Goal: Task Accomplishment & Management: Manage account settings

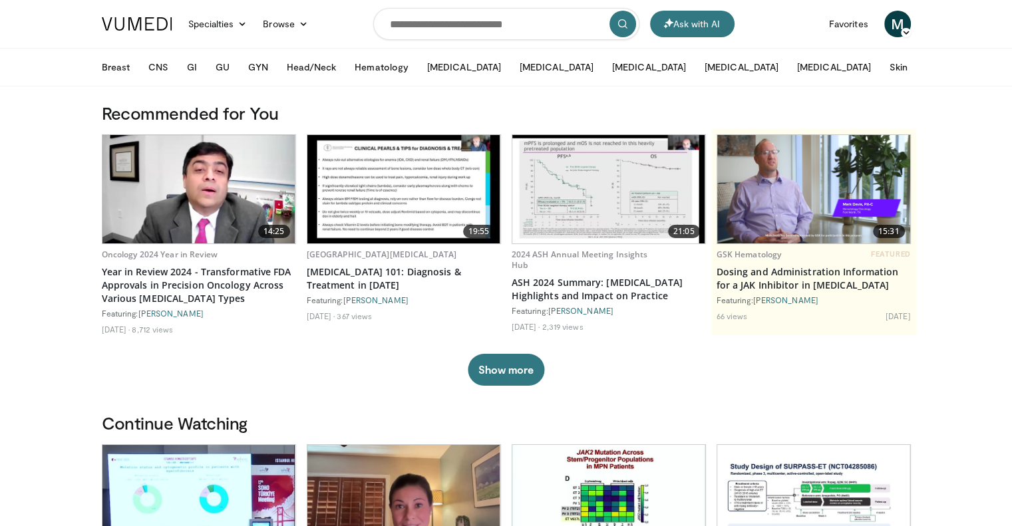
click at [130, 26] on img at bounding box center [137, 23] width 71 height 13
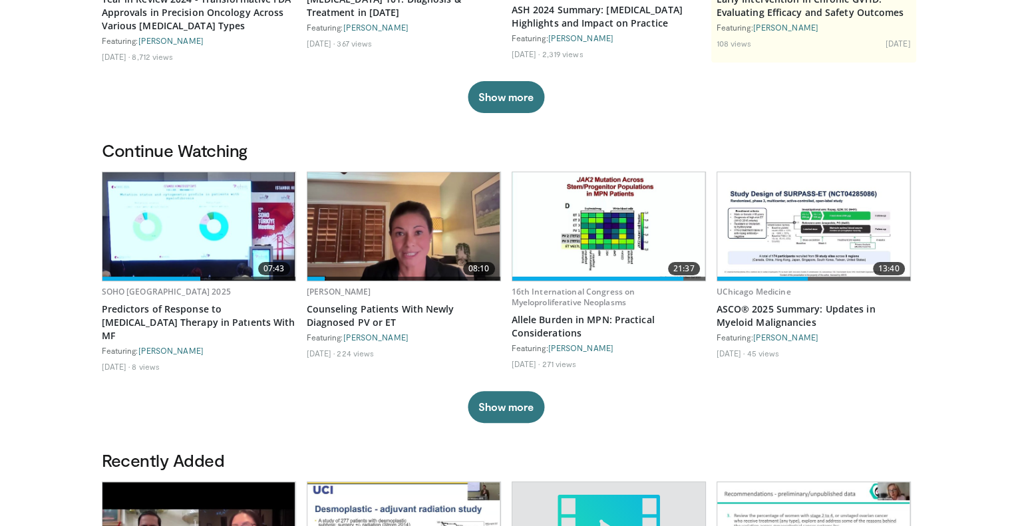
scroll to position [355, 0]
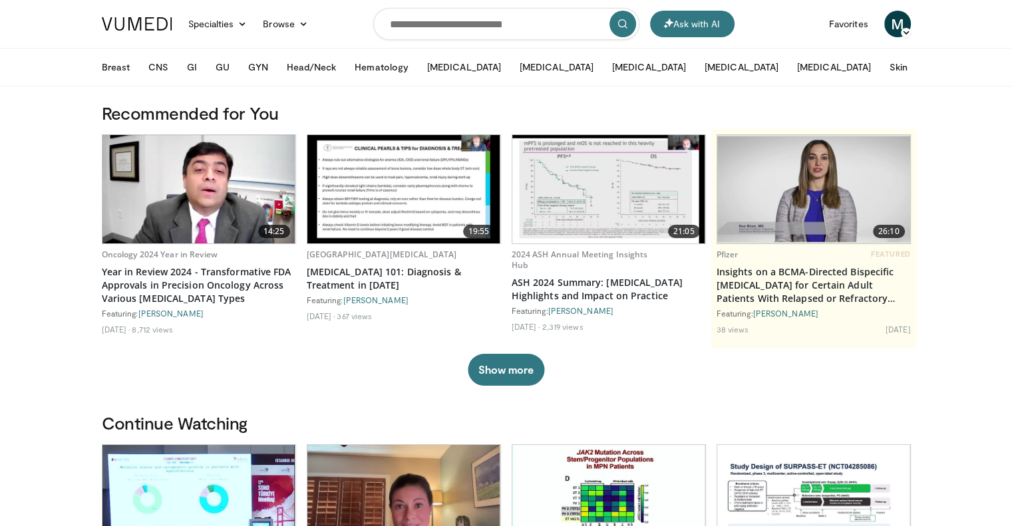
click at [896, 21] on span "M" at bounding box center [897, 24] width 27 height 27
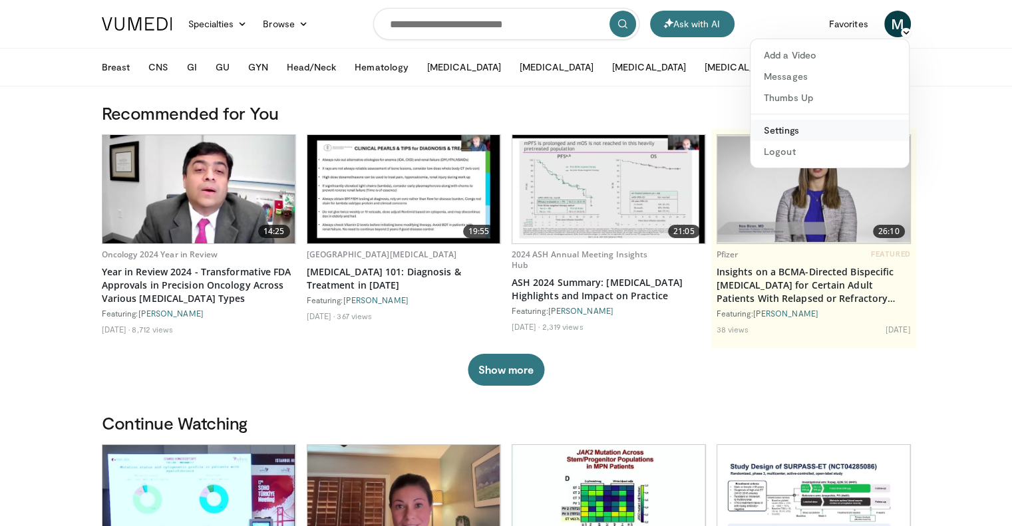
click at [798, 128] on link "Settings" at bounding box center [829, 130] width 158 height 21
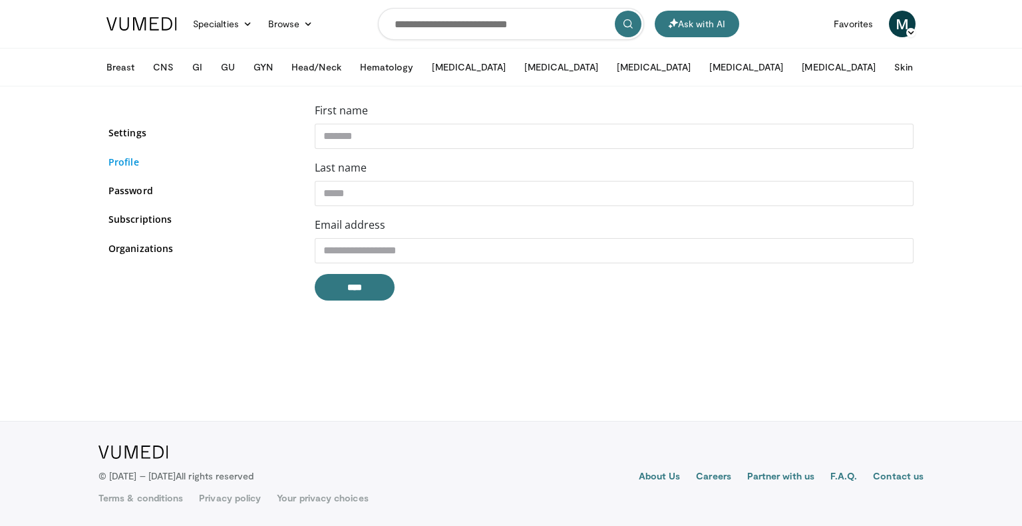
click at [118, 162] on link "Profile" at bounding box center [201, 162] width 186 height 14
click at [162, 21] on img at bounding box center [141, 23] width 71 height 13
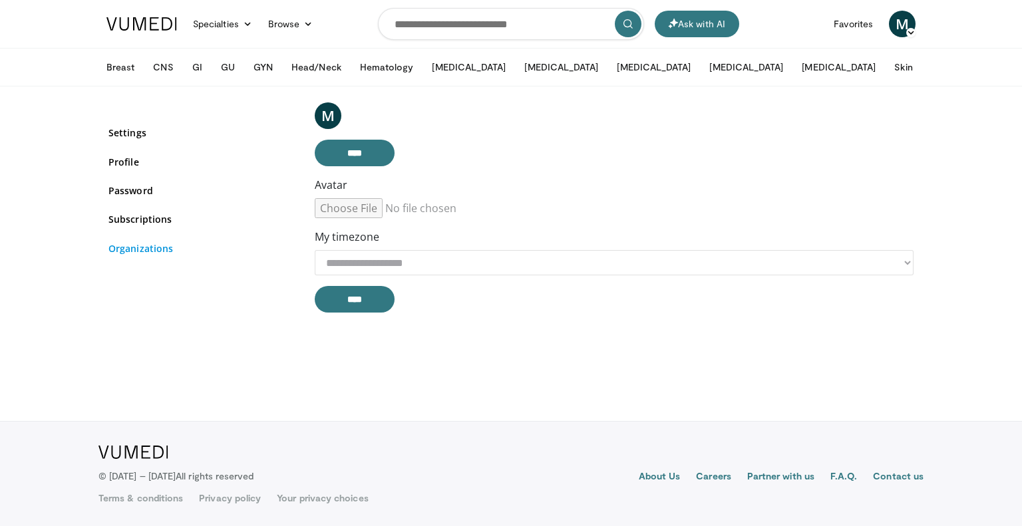
click at [144, 246] on link "Organizations" at bounding box center [201, 249] width 186 height 14
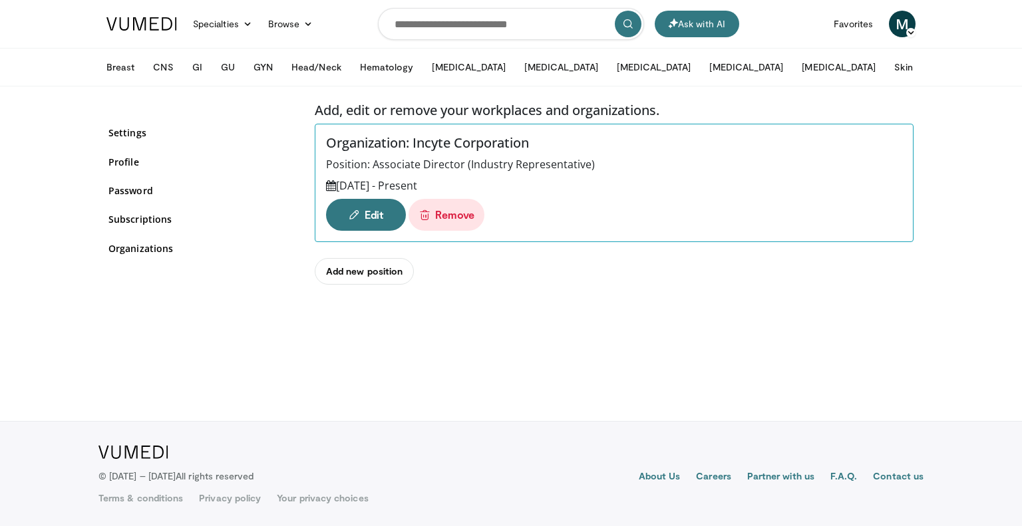
drag, startPoint x: 375, startPoint y: 164, endPoint x: 590, endPoint y: 163, distance: 215.6
click at [590, 163] on div "Position: Associate Director (Industry Representative)" at bounding box center [614, 164] width 576 height 16
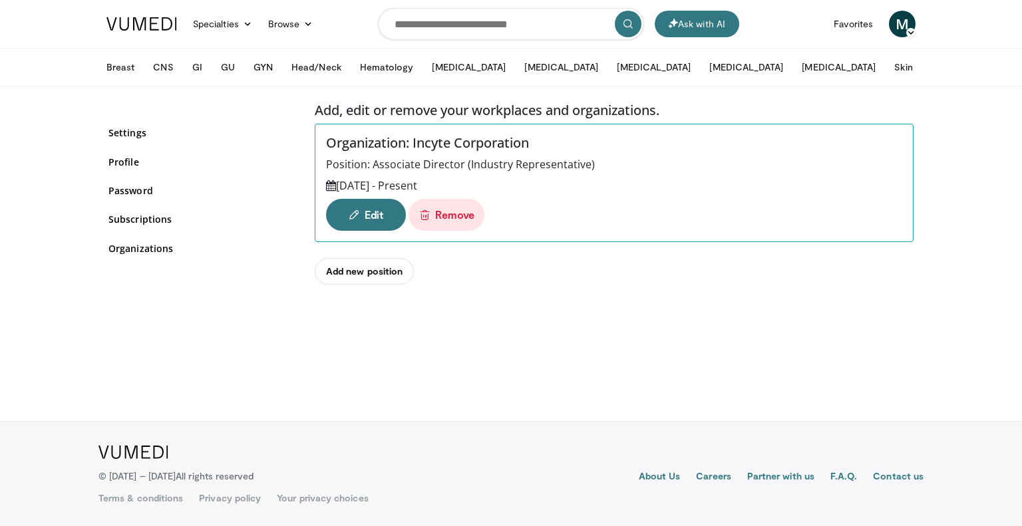
click at [232, 168] on div "Settings Profile Password Subscriptions Organizations" at bounding box center [201, 198] width 186 height 160
click at [349, 265] on link "Add new position" at bounding box center [364, 271] width 99 height 27
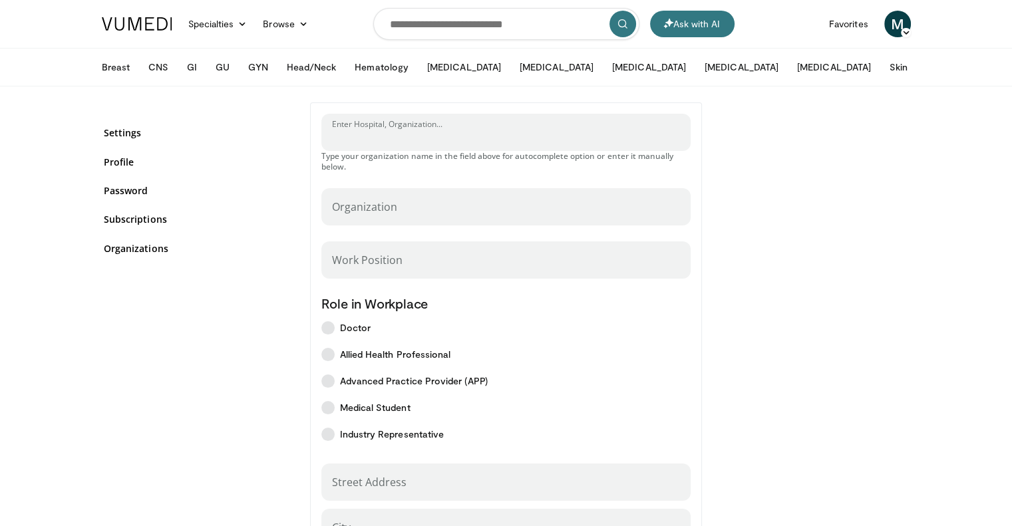
click at [436, 137] on input "Enter Hospital, Organization..." at bounding box center [506, 138] width 349 height 15
click at [434, 138] on input "Enter Hospital, Organization..." at bounding box center [506, 138] width 349 height 15
click at [424, 193] on div "Organization" at bounding box center [506, 206] width 370 height 37
click at [419, 204] on div "Organization" at bounding box center [506, 206] width 370 height 37
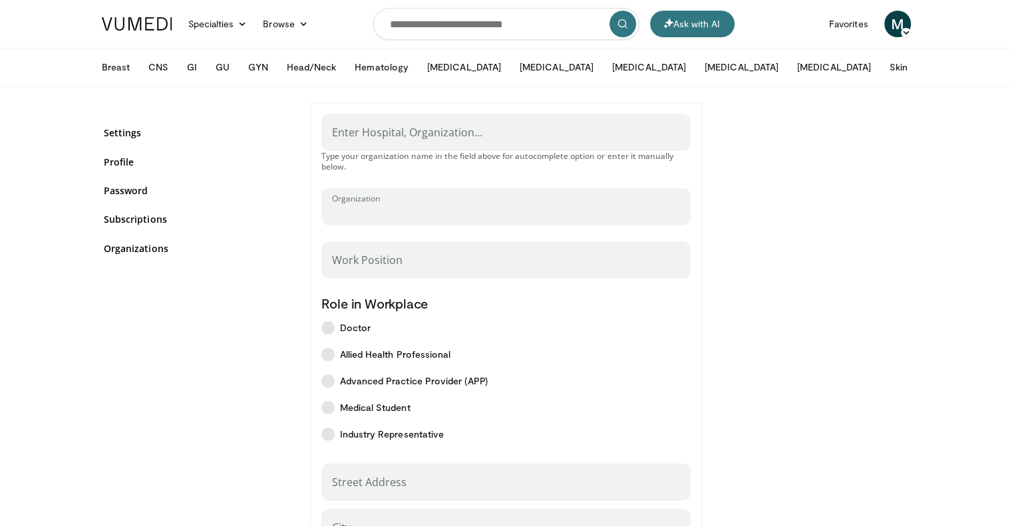
click at [384, 207] on input "Organization" at bounding box center [506, 213] width 349 height 15
click at [420, 152] on p "Type your organization name in the field above for autocomplete option or enter…" at bounding box center [506, 161] width 370 height 21
click at [423, 138] on input "Enter Hospital, Organization..." at bounding box center [506, 138] width 349 height 15
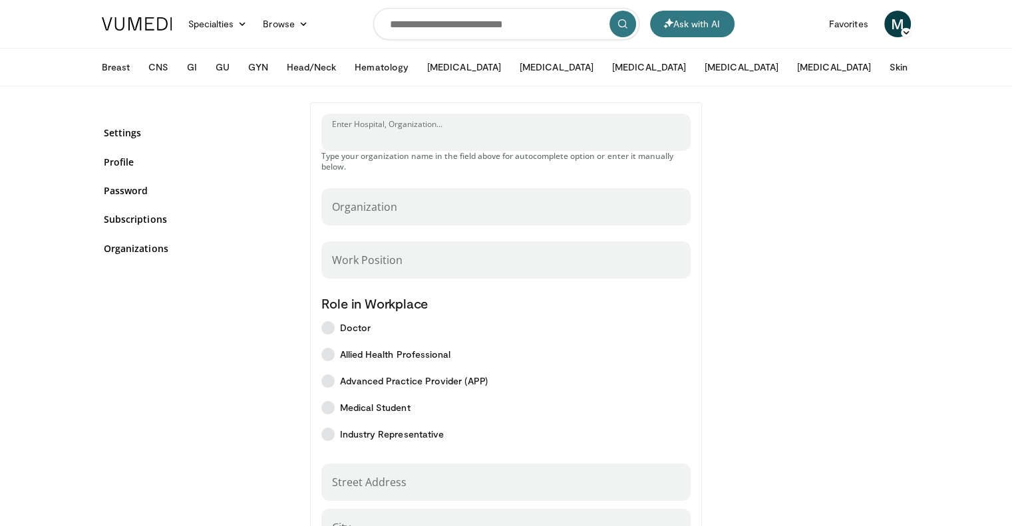
click at [333, 136] on input "Enter Hospital, Organization..." at bounding box center [506, 138] width 349 height 15
click at [318, 140] on div "Enter Hospital, Organization... Type your organization name in the field above …" at bounding box center [506, 466] width 393 height 728
click at [304, 146] on div "Enter Hospital, Organization... Type your organization name in the field above …" at bounding box center [506, 471] width 412 height 738
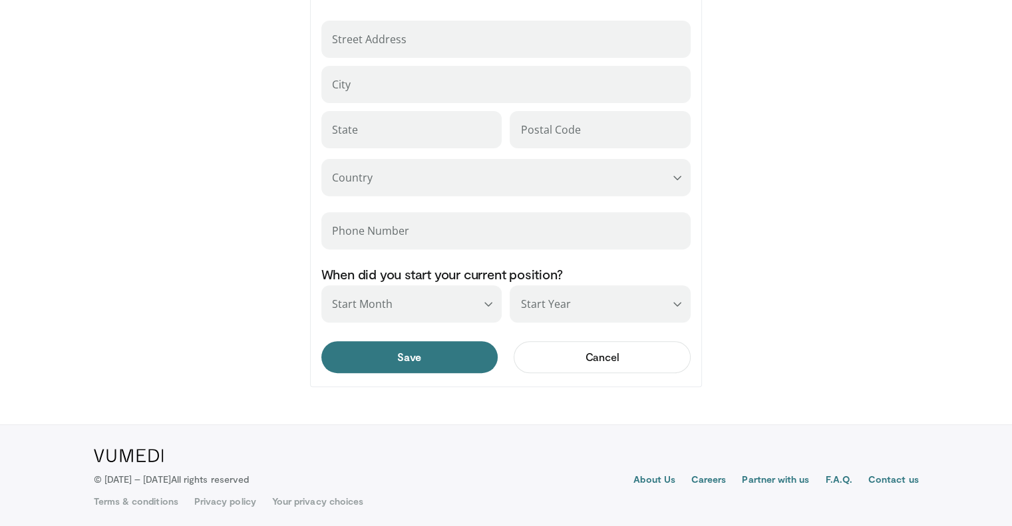
scroll to position [88, 0]
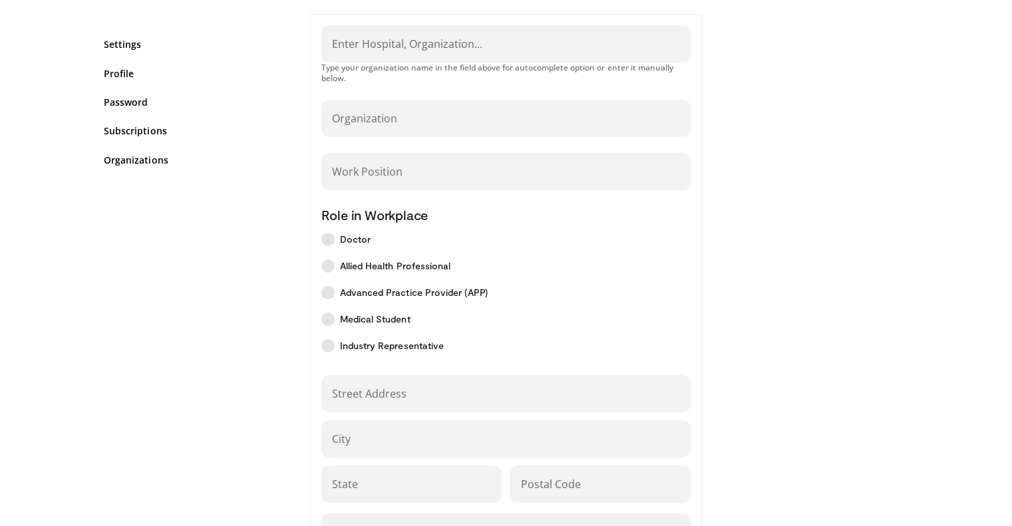
click at [186, 218] on div "Settings Profile Password Subscriptions Organizations" at bounding box center [197, 383] width 206 height 738
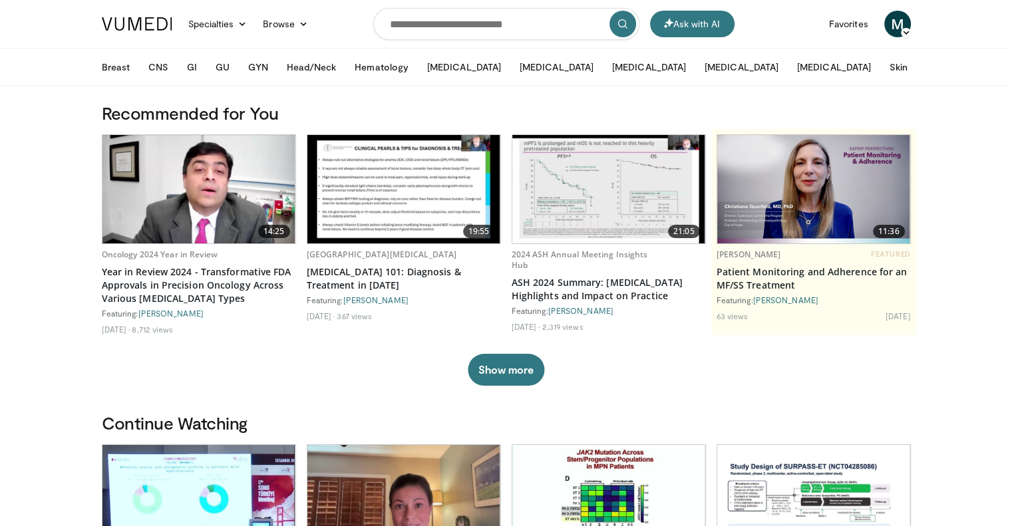
click at [123, 21] on img at bounding box center [137, 23] width 71 height 13
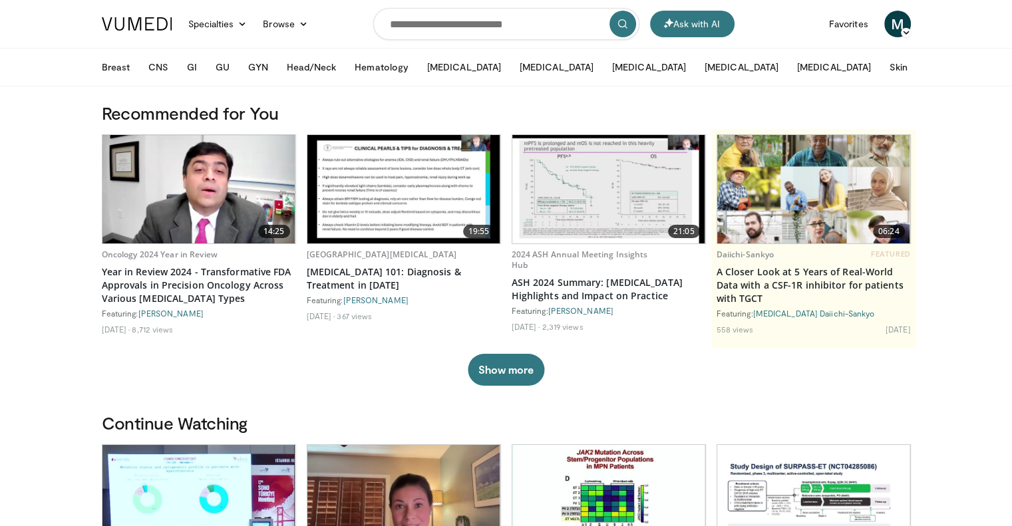
click at [95, 29] on link at bounding box center [137, 23] width 86 height 37
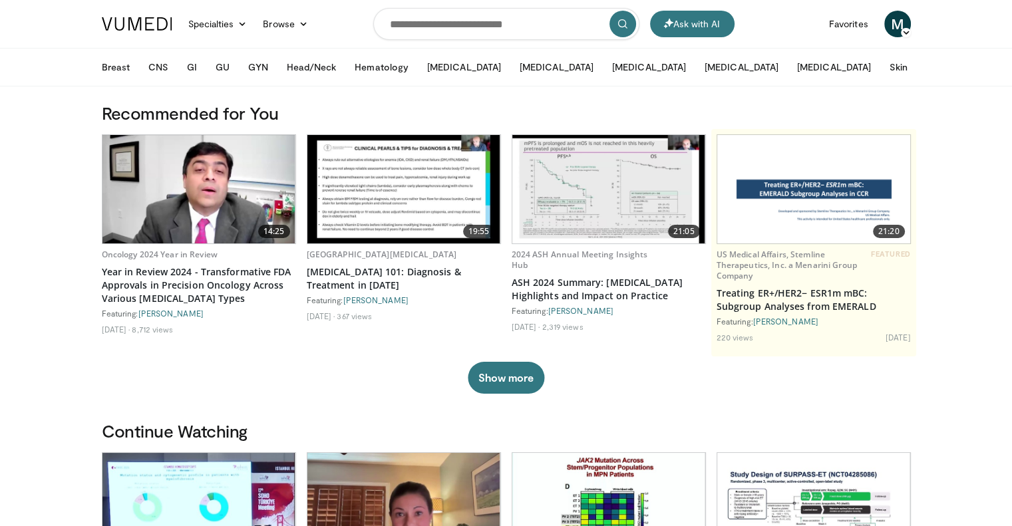
click at [112, 102] on h3 "Recommended for You" at bounding box center [506, 112] width 809 height 21
click at [168, 41] on link at bounding box center [137, 23] width 86 height 37
